Goal: Task Accomplishment & Management: Manage account settings

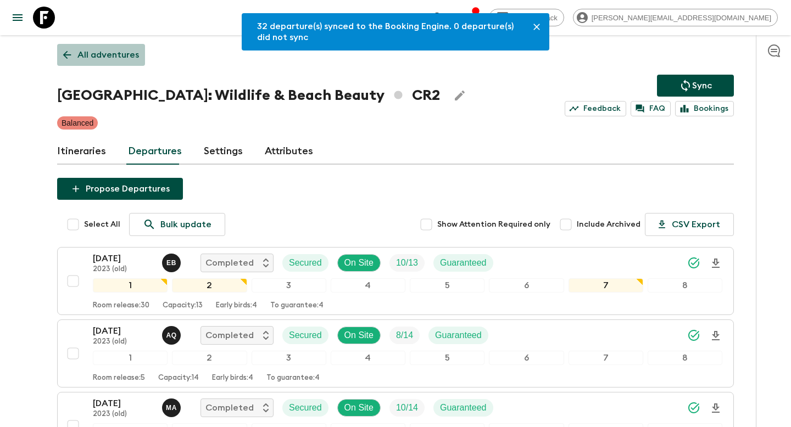
click at [122, 57] on p "All adventures" at bounding box center [107, 54] width 61 height 13
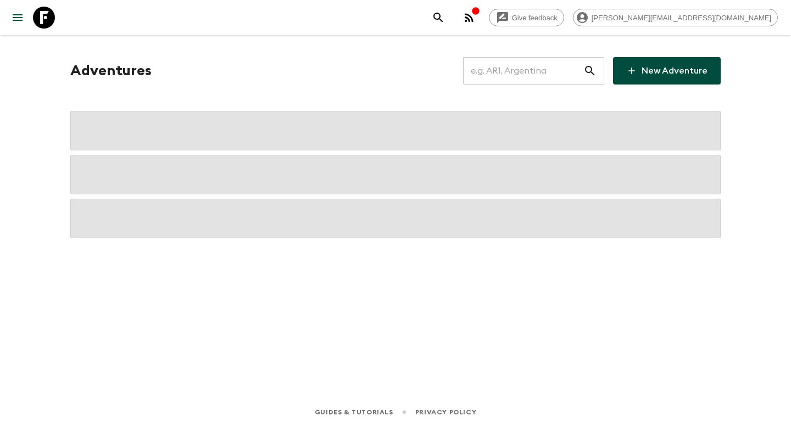
click at [508, 72] on input "text" at bounding box center [523, 70] width 120 height 31
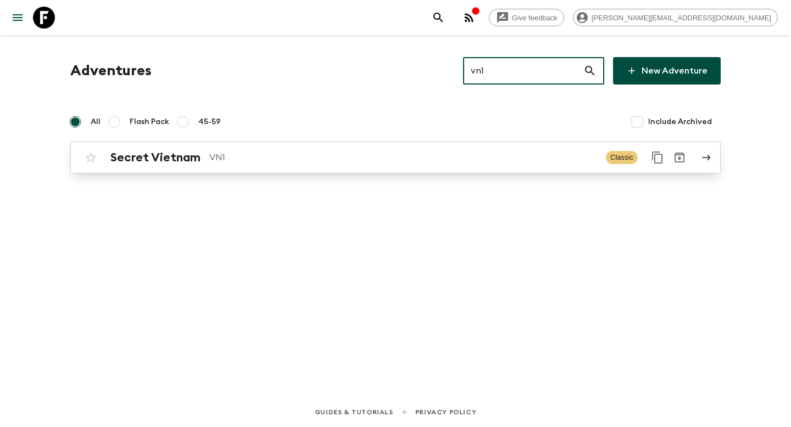
type input "vn1"
click at [380, 162] on p "VN1" at bounding box center [403, 157] width 388 height 13
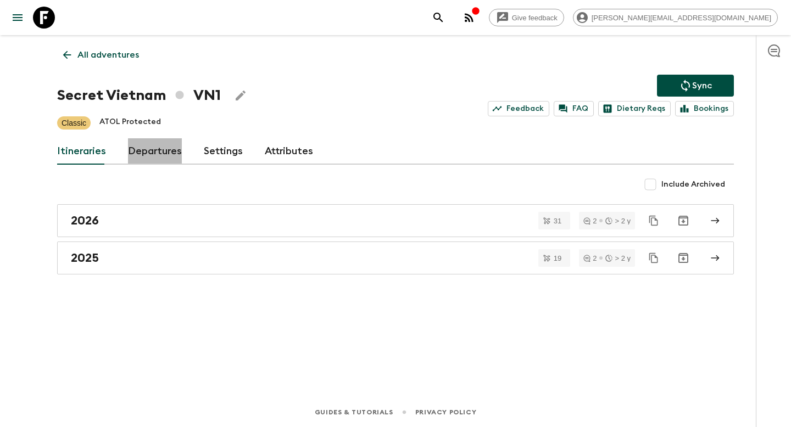
click at [157, 154] on link "Departures" at bounding box center [155, 151] width 54 height 26
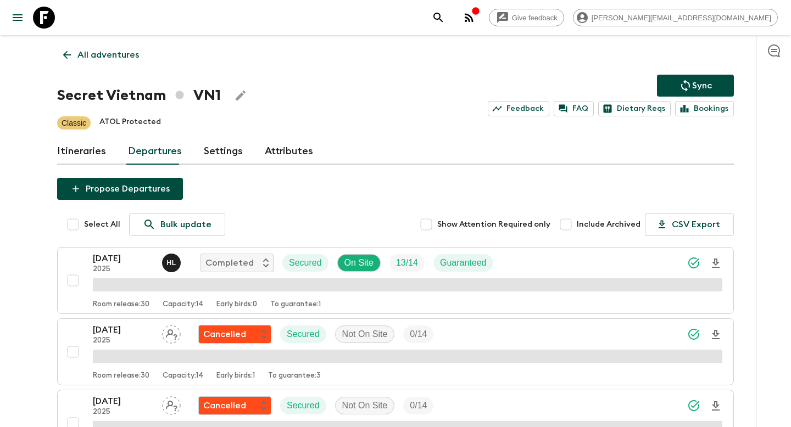
scroll to position [1615, 0]
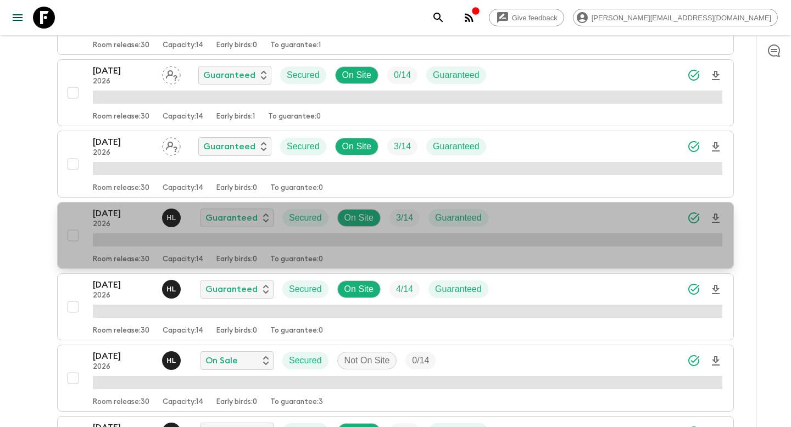
click at [510, 216] on div "[DATE] 2026 H L Guaranteed Secured On Site 3 / 14 Guaranteed" at bounding box center [407, 218] width 629 height 22
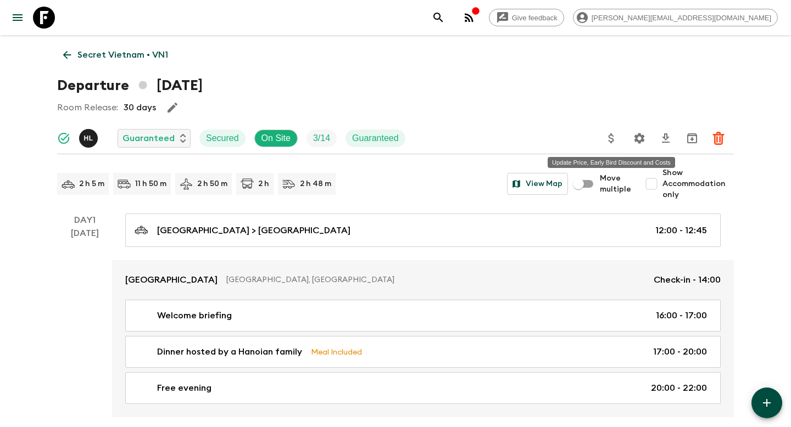
click at [617, 142] on icon "Update Price, Early Bird Discount and Costs" at bounding box center [610, 138] width 13 height 13
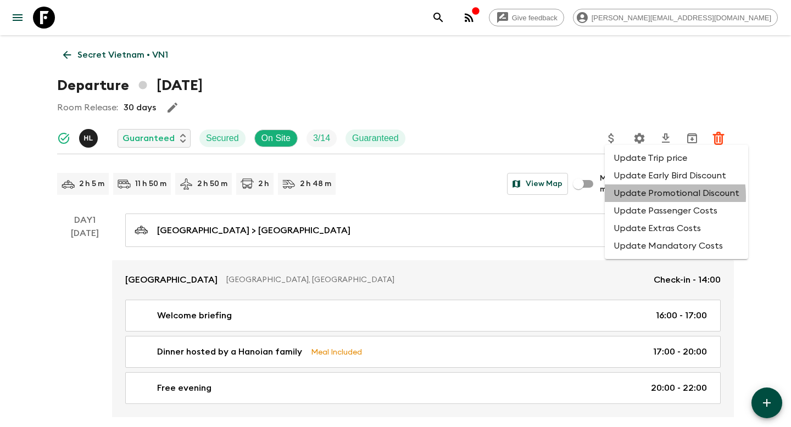
click at [642, 197] on li "Update Promotional Discount" at bounding box center [675, 193] width 143 height 18
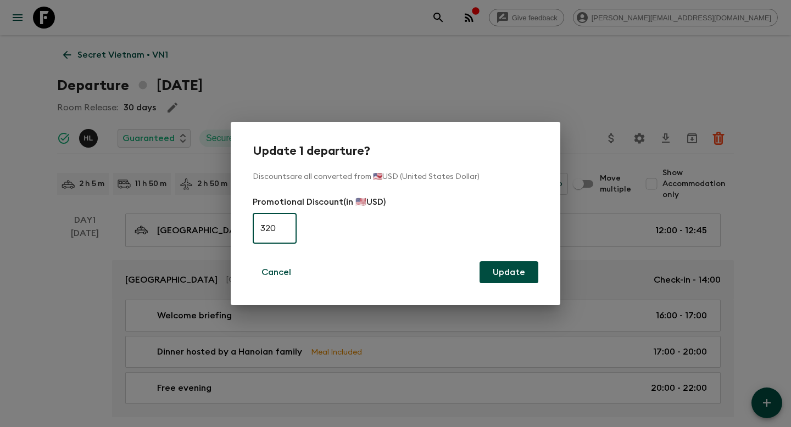
click at [288, 228] on input "320" at bounding box center [275, 228] width 44 height 31
type input "0"
click at [513, 268] on button "Update" at bounding box center [508, 272] width 59 height 22
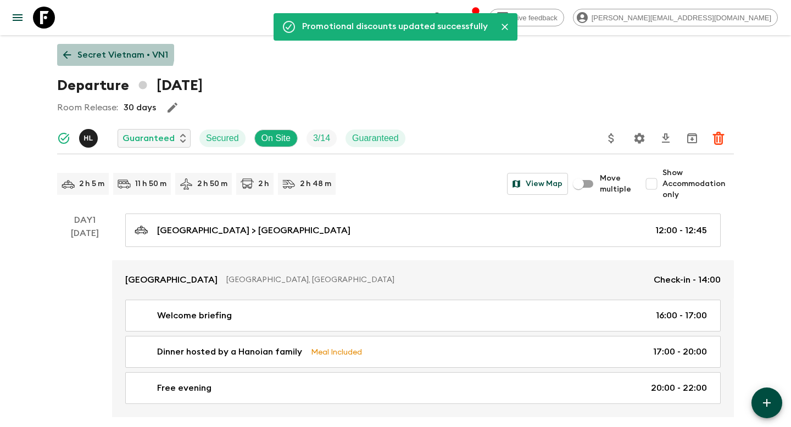
click at [113, 49] on p "Secret Vietnam • VN1" at bounding box center [122, 54] width 91 height 13
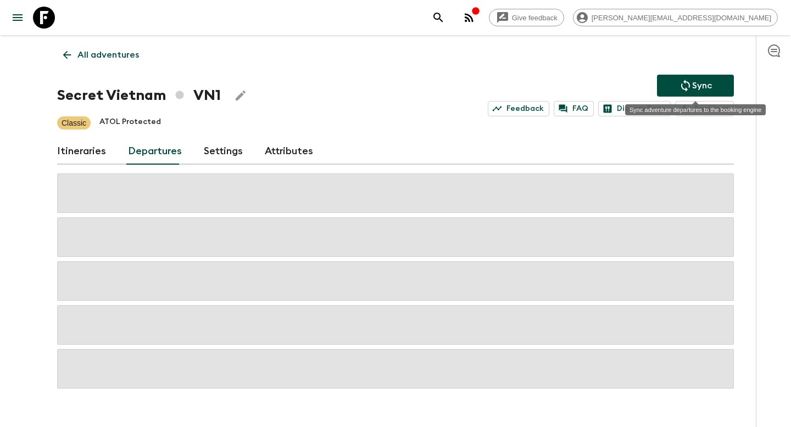
click at [685, 81] on icon "Sync adventure departures to the booking engine" at bounding box center [685, 86] width 9 height 12
